Goal: Find specific page/section: Find specific page/section

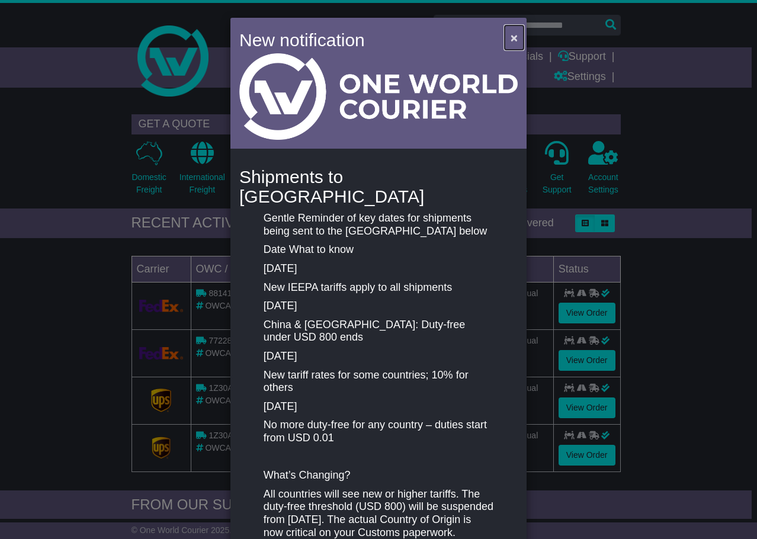
click at [511, 39] on span "×" at bounding box center [514, 38] width 7 height 14
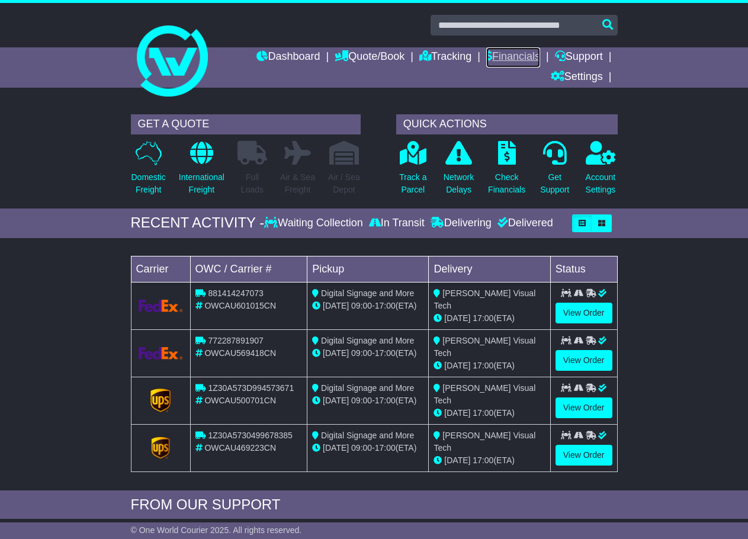
click at [504, 56] on link "Financials" at bounding box center [513, 57] width 54 height 20
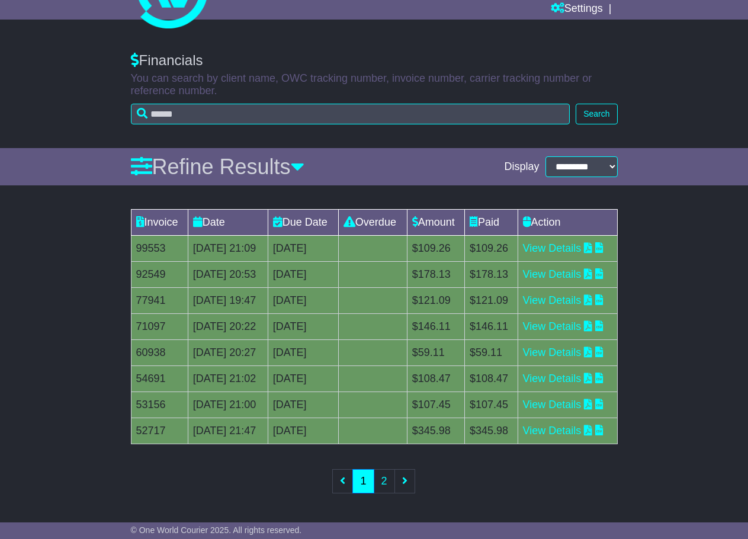
scroll to position [212, 0]
